Goal: Task Accomplishment & Management: Use online tool/utility

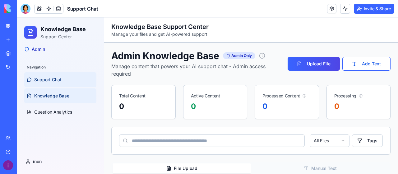
click at [36, 81] on span "Support Chat" at bounding box center [47, 80] width 27 height 6
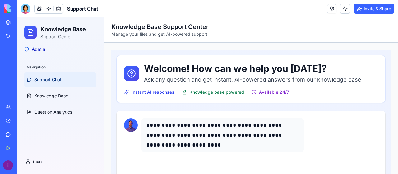
scroll to position [31, 0]
click at [23, 146] on div "Get Started" at bounding box center [19, 148] width 8 height 6
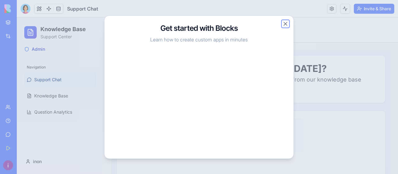
click at [285, 23] on button "Close" at bounding box center [286, 24] width 6 height 6
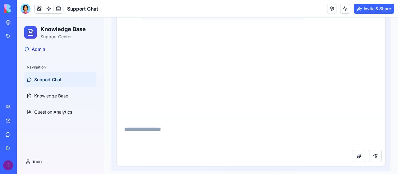
scroll to position [136, 0]
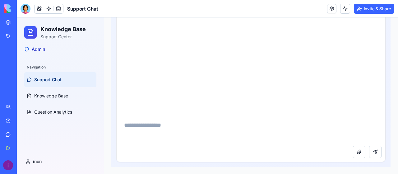
click at [210, 122] on textarea at bounding box center [251, 129] width 269 height 32
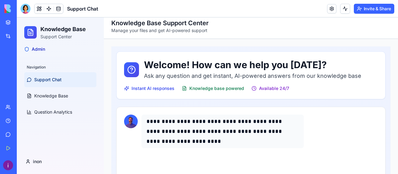
scroll to position [0, 0]
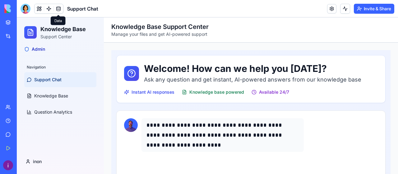
click at [59, 8] on link at bounding box center [58, 8] width 9 height 9
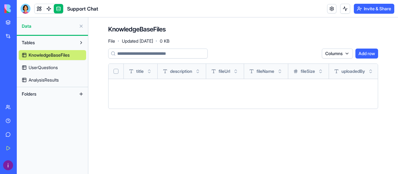
click at [44, 67] on span "UserQuestions" at bounding box center [43, 67] width 29 height 6
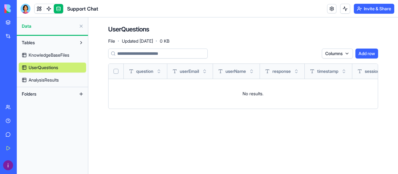
click at [48, 79] on span "AnalysisResults" at bounding box center [44, 80] width 30 height 6
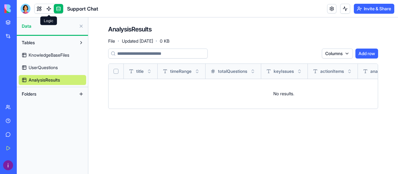
click at [49, 10] on link at bounding box center [48, 8] width 9 height 9
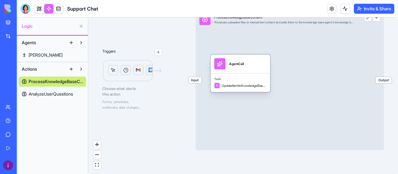
drag, startPoint x: 251, startPoint y: 73, endPoint x: 240, endPoint y: 64, distance: 14.2
click at [240, 65] on div "AgentCall" at bounding box center [240, 63] width 52 height 11
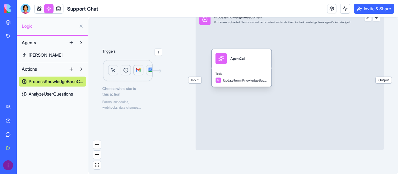
drag, startPoint x: 240, startPoint y: 64, endPoint x: 241, endPoint y: 59, distance: 4.8
click at [241, 59] on div "AgentCall" at bounding box center [238, 58] width 15 height 5
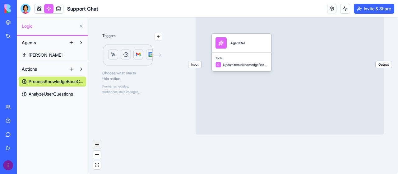
click at [97, 141] on button "zoom in" at bounding box center [97, 144] width 8 height 8
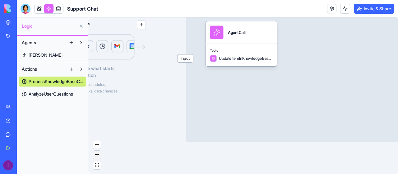
click at [99, 153] on button "zoom out" at bounding box center [97, 155] width 8 height 8
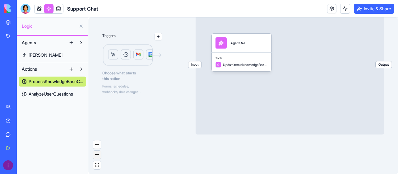
click at [99, 153] on button "zoom out" at bounding box center [97, 155] width 8 height 8
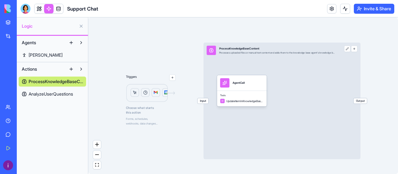
click at [356, 49] on button "button" at bounding box center [354, 49] width 6 height 6
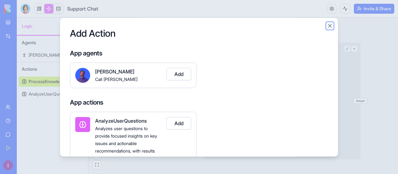
click at [331, 25] on button "Close" at bounding box center [330, 26] width 6 height 6
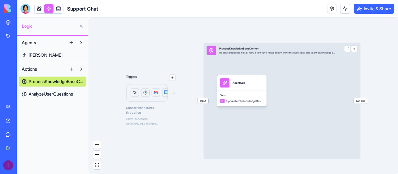
click at [4, 21] on link "Marketplace" at bounding box center [14, 22] width 25 height 12
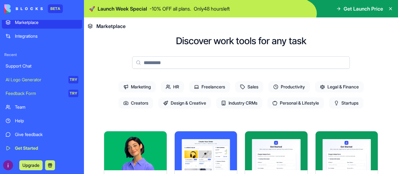
scroll to position [62, 0]
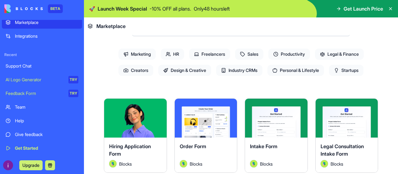
click at [214, 58] on span "Freelancers" at bounding box center [209, 54] width 41 height 11
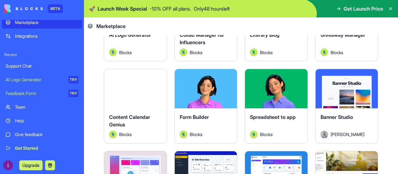
scroll to position [187, 0]
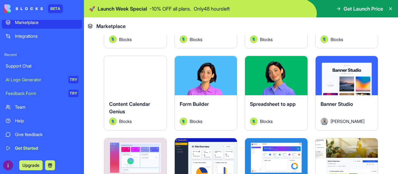
click at [214, 88] on div "Explore" at bounding box center [206, 75] width 63 height 39
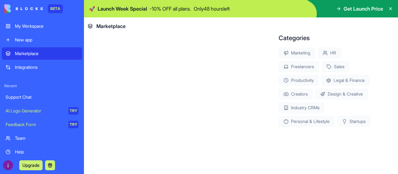
click at [150, 69] on div "About Build smart, beautiful forms in minutes. Instant results, zero setup, and…" at bounding box center [171, 58] width 135 height 138
click at [293, 66] on div "Freelancers" at bounding box center [299, 66] width 40 height 11
click at [30, 42] on div "New app" at bounding box center [47, 40] width 64 height 6
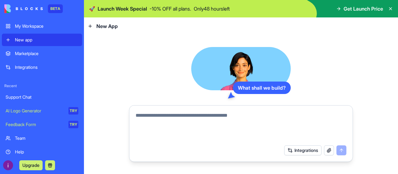
click at [217, 117] on textarea at bounding box center [241, 127] width 211 height 30
